Goal: Entertainment & Leisure: Browse casually

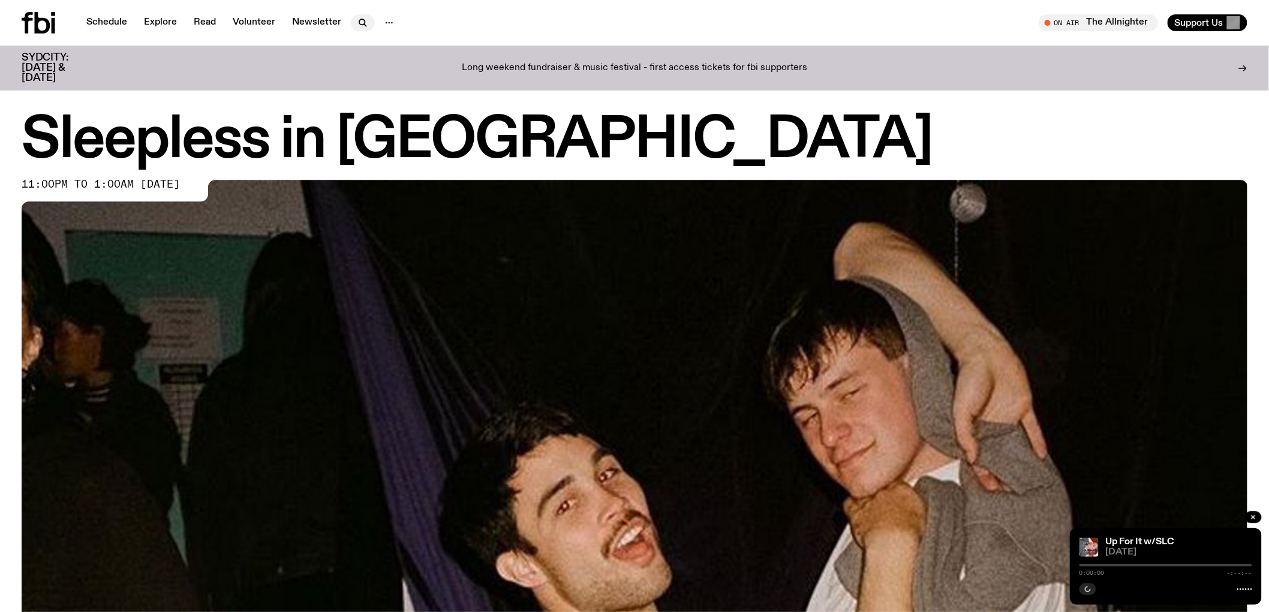
click at [356, 22] on icon "button" at bounding box center [363, 23] width 14 height 14
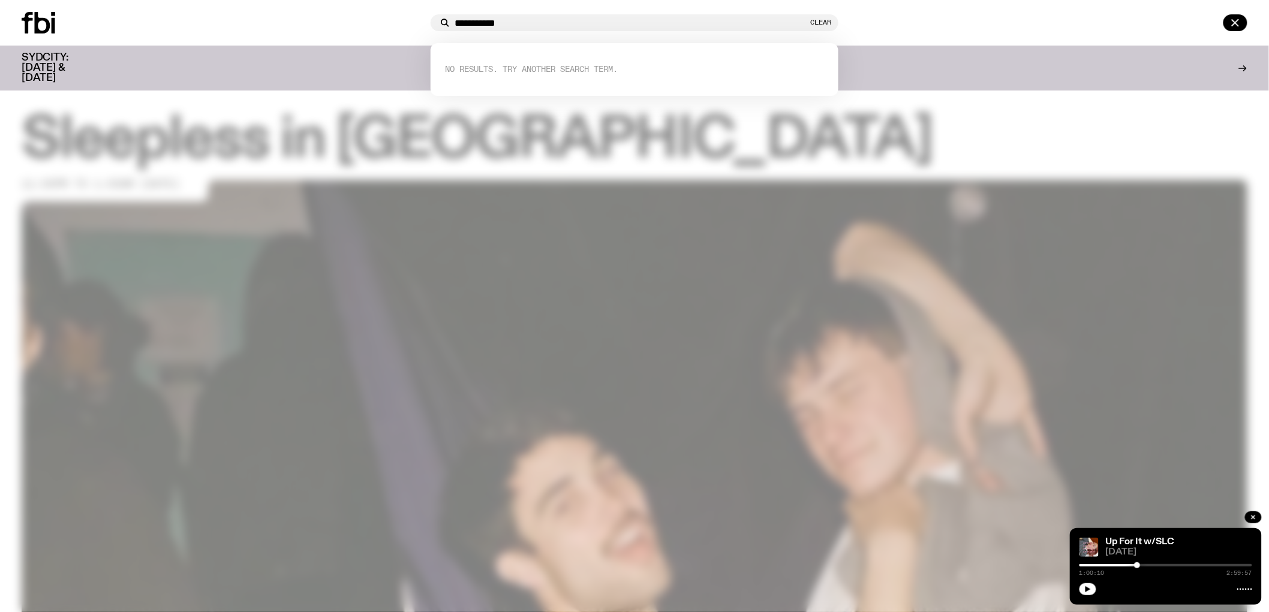
type input "**********"
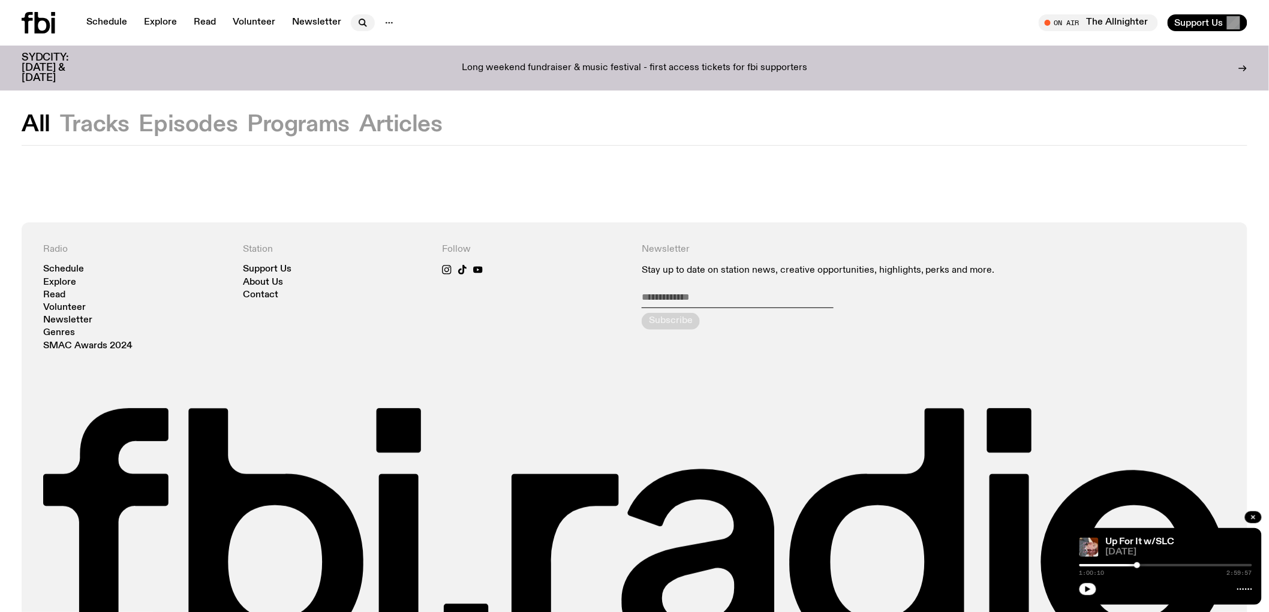
click at [360, 15] on button "button" at bounding box center [363, 22] width 24 height 17
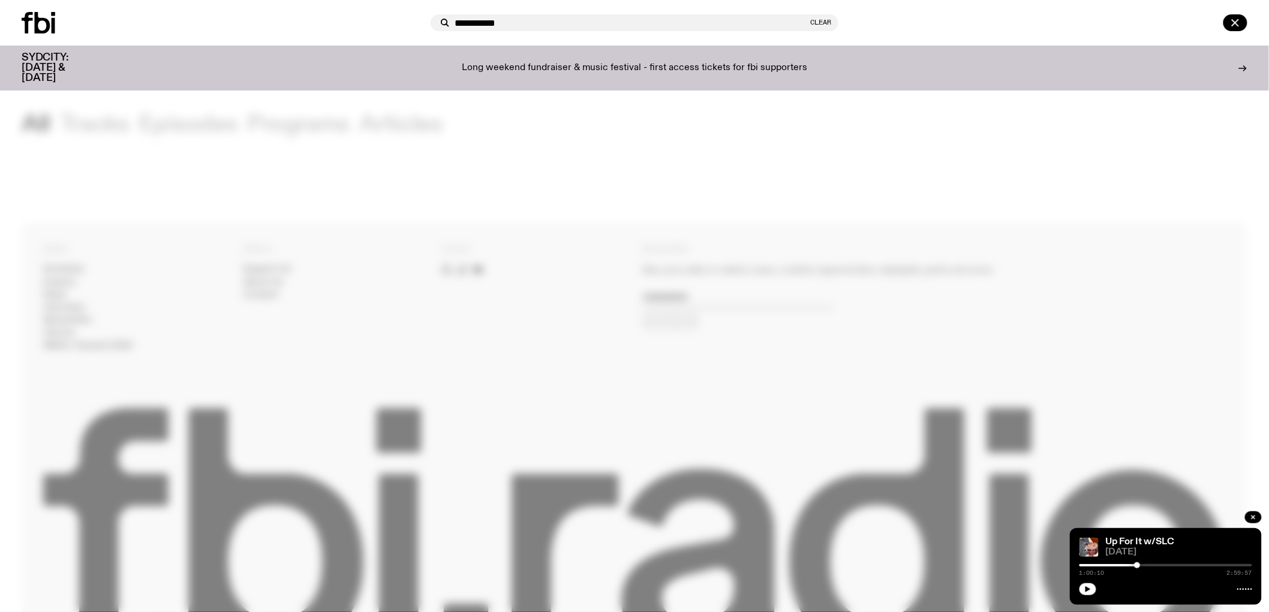
type input "**********"
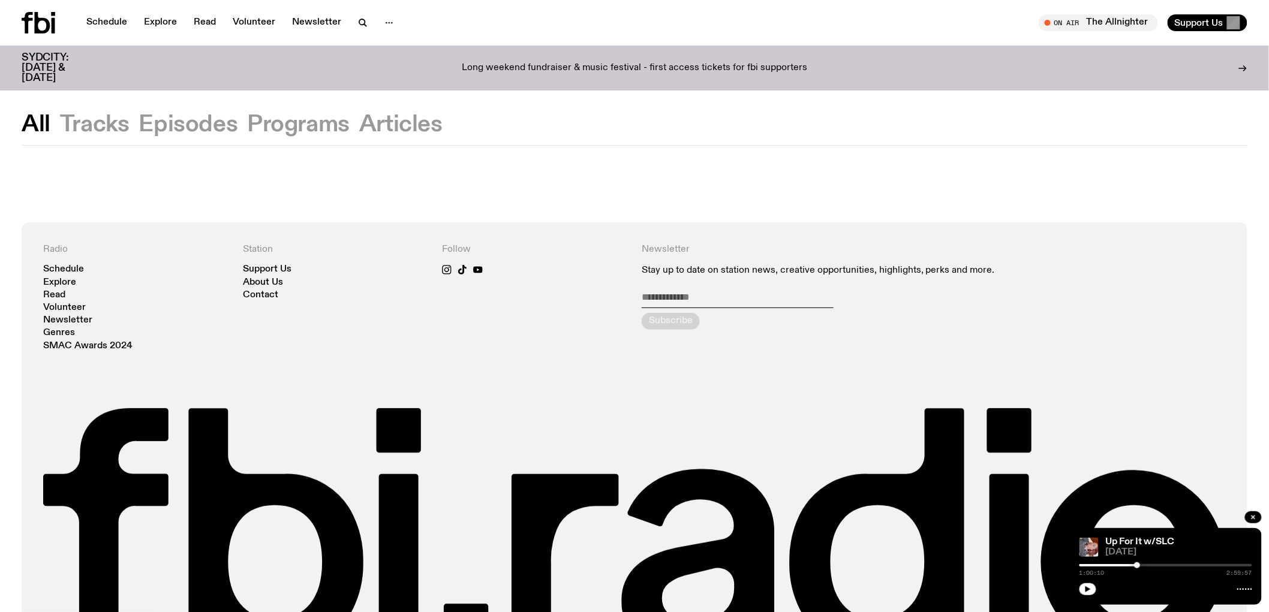
click at [139, 116] on button "Tracks" at bounding box center [188, 125] width 99 height 22
click at [115, 118] on button "Tracks" at bounding box center [95, 125] width 70 height 22
click at [359, 21] on icon "button" at bounding box center [363, 23] width 14 height 14
click at [20, 17] on div "Schedule Explore Read Volunteer Newsletter On Air The Allnighter Tune in live O…" at bounding box center [634, 23] width 1269 height 46
click at [36, 20] on icon at bounding box center [43, 23] width 16 height 22
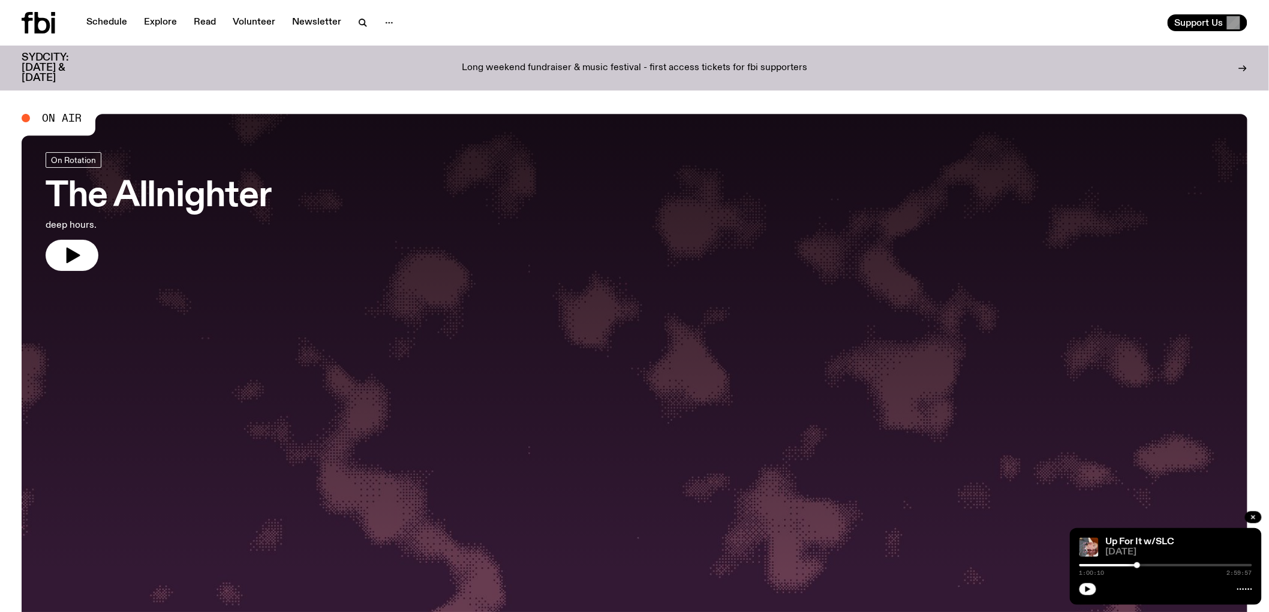
click at [276, 354] on div at bounding box center [635, 344] width 1226 height 460
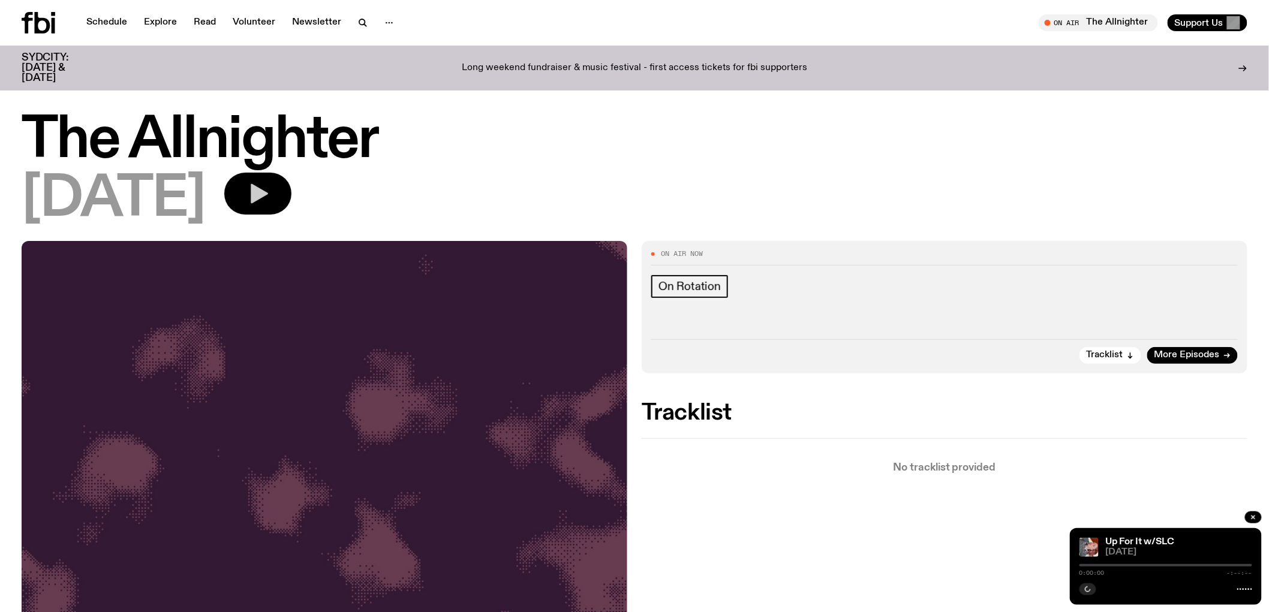
click at [291, 195] on button "button" at bounding box center [257, 194] width 67 height 42
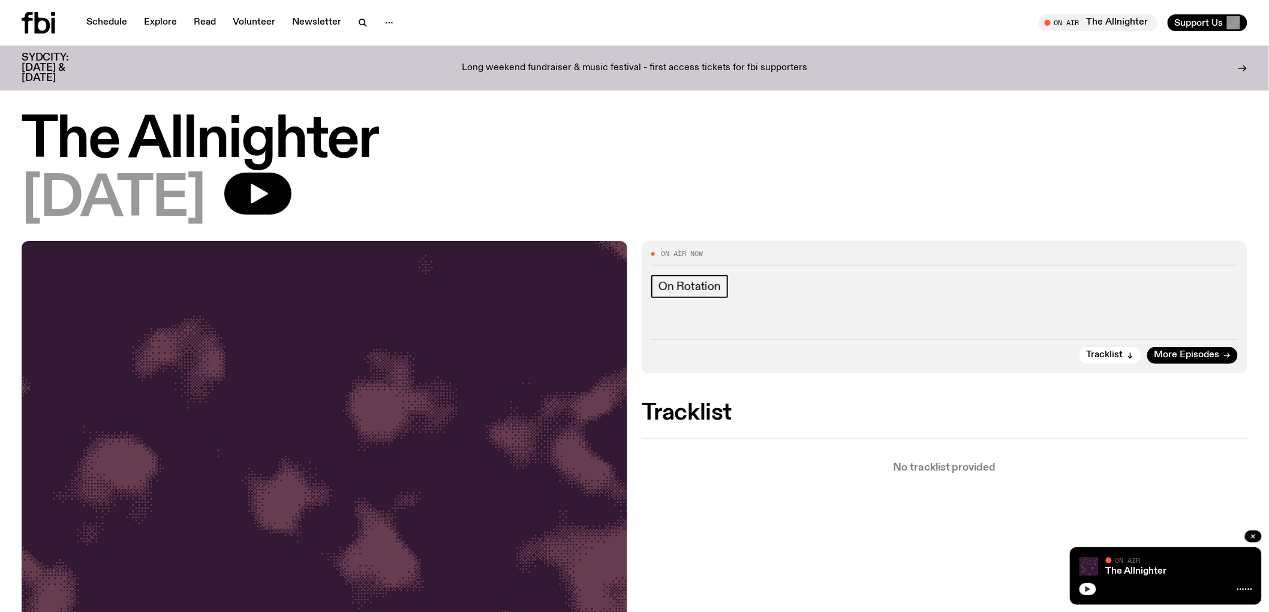
click at [1085, 592] on icon "button" at bounding box center [1087, 589] width 7 height 7
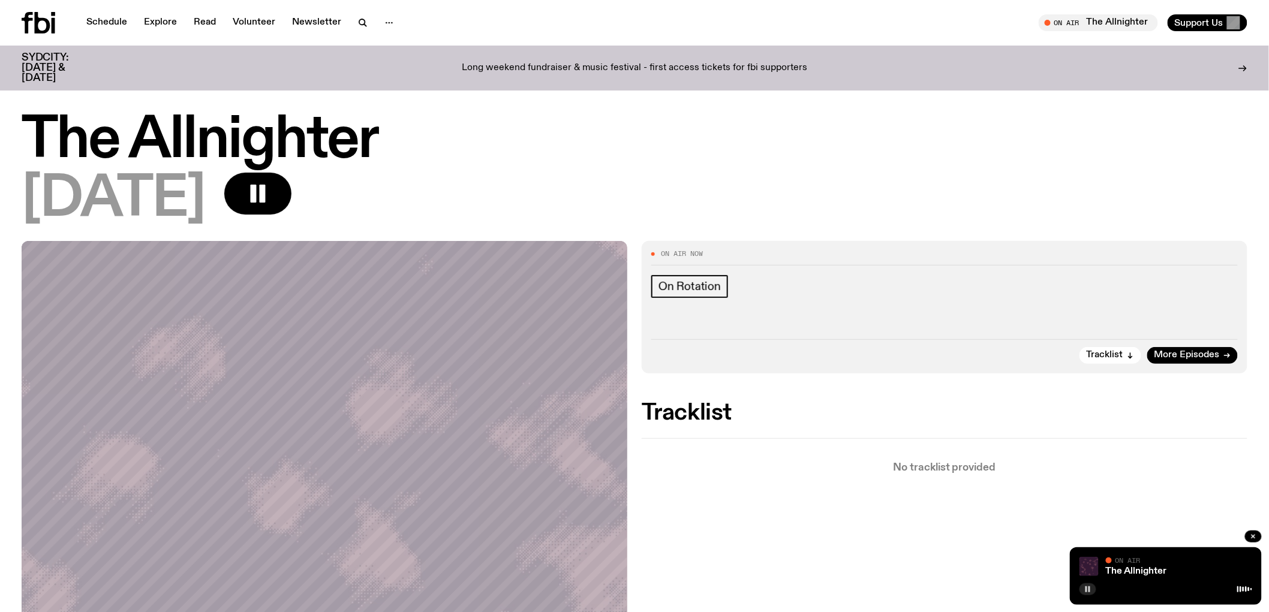
click at [1079, 583] on button "button" at bounding box center [1087, 589] width 17 height 12
